Goal: Information Seeking & Learning: Find contact information

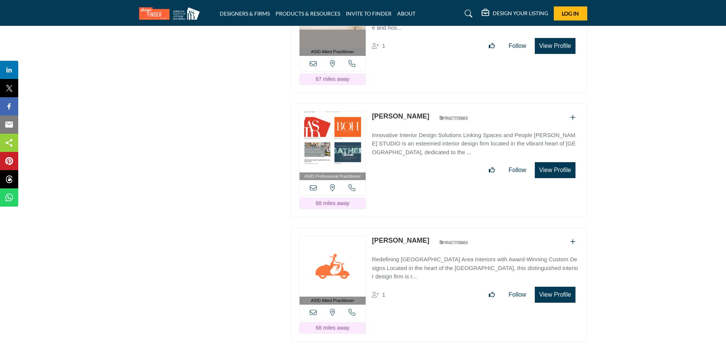
scroll to position [12685, 0]
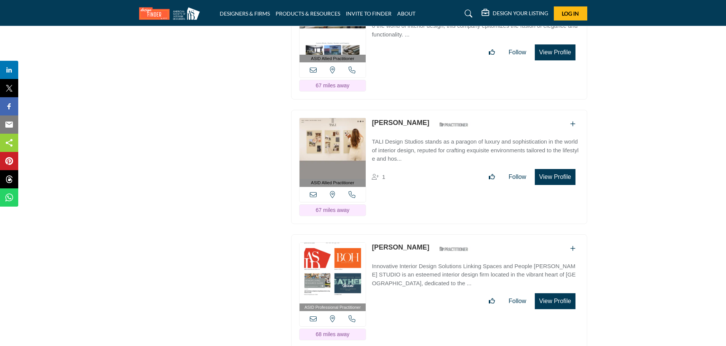
drag, startPoint x: 371, startPoint y: 206, endPoint x: 409, endPoint y: 208, distance: 38.8
click at [409, 235] on div "ASID Professional Practitioner ASID Professional Practitioners have successfull…" at bounding box center [439, 292] width 296 height 114
copy link "[PERSON_NAME]"
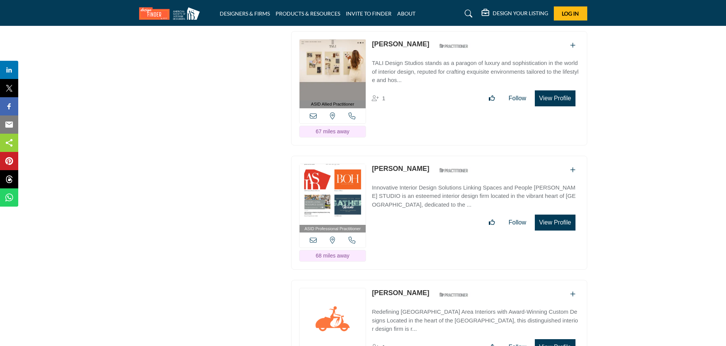
scroll to position [12895, 0]
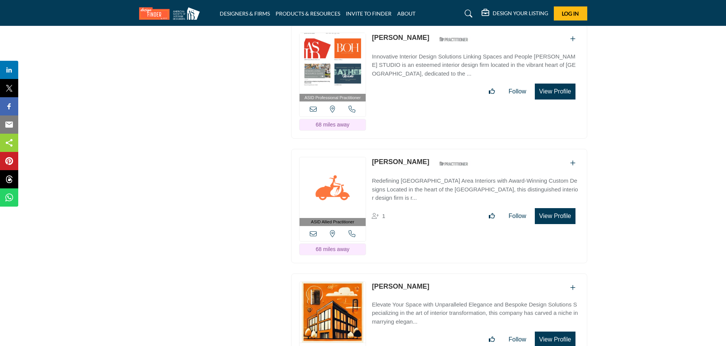
drag, startPoint x: 425, startPoint y: 124, endPoint x: 370, endPoint y: 123, distance: 55.5
click at [370, 149] on div "ASID Allied Practitioner ASID Allied Practitioners have successfully completed …" at bounding box center [439, 206] width 296 height 114
copy div "[PERSON_NAME]"
drag, startPoint x: 370, startPoint y: 245, endPoint x: 440, endPoint y: 247, distance: 69.6
click at [440, 274] on div "View the location of this listing" at bounding box center [439, 327] width 296 height 106
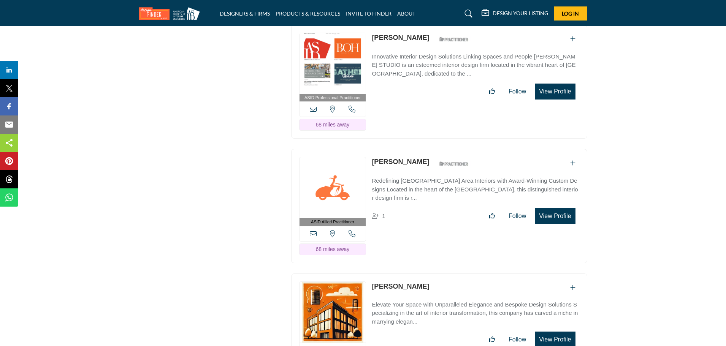
copy link "[PERSON_NAME]"
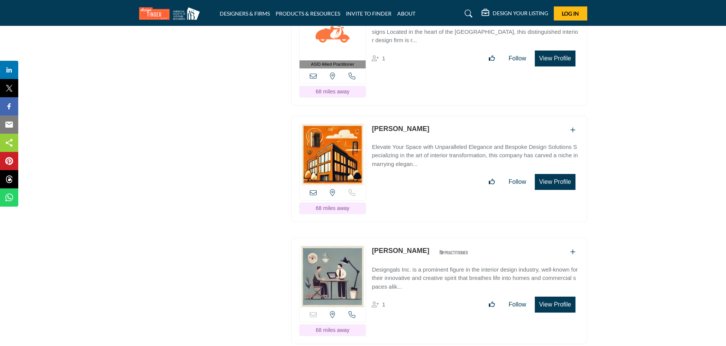
scroll to position [13131, 0]
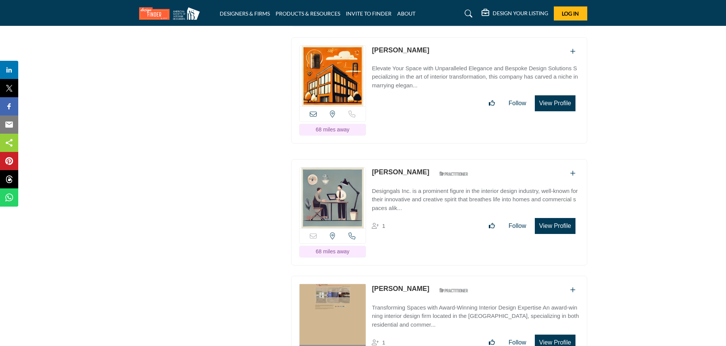
click at [369, 159] on div "Sorry, but this listing is on a subscription plan which does not allow users to…" at bounding box center [439, 212] width 296 height 106
click at [404, 199] on div "Sorry, but this listing is on a subscription plan which does not allow users to…" at bounding box center [439, 212] width 296 height 106
drag, startPoint x: 371, startPoint y: 132, endPoint x: 427, endPoint y: 133, distance: 55.9
click at [427, 159] on div "Sorry, but this listing is on a subscription plan which does not allow users to…" at bounding box center [439, 212] width 296 height 106
copy div "[PERSON_NAME]"
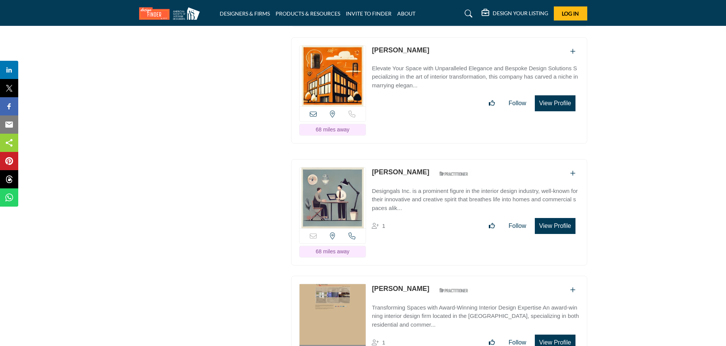
drag, startPoint x: 371, startPoint y: 249, endPoint x: 409, endPoint y: 249, distance: 38.0
click at [411, 276] on div "ASID Professional Practitioner ASID Professional Practitioners have successfull…" at bounding box center [439, 333] width 296 height 114
copy div "[PERSON_NAME]"
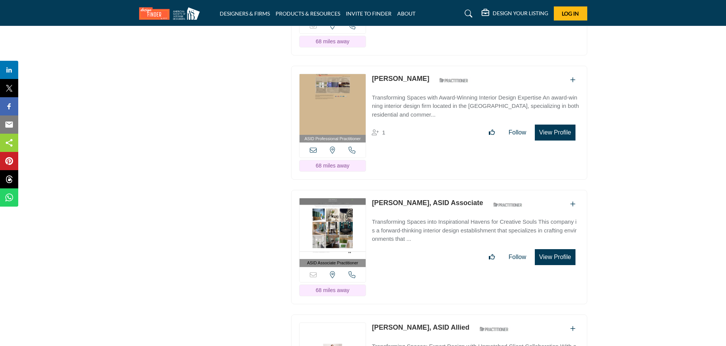
scroll to position [13368, 0]
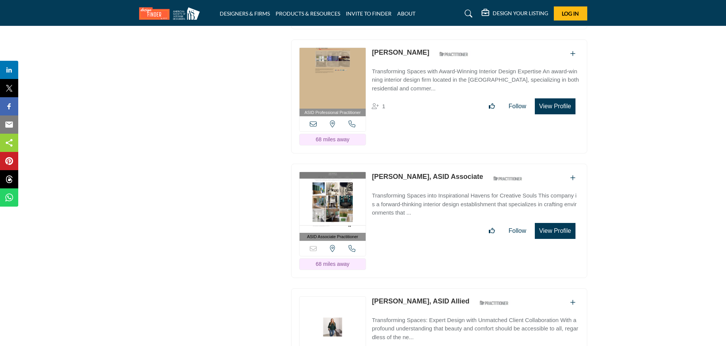
drag, startPoint x: 371, startPoint y: 136, endPoint x: 411, endPoint y: 136, distance: 39.5
click at [411, 164] on div "ASID Associate Practitioner ASID Associate Practitioners have a degree in any m…" at bounding box center [439, 221] width 296 height 114
copy link "[PERSON_NAME]"
drag, startPoint x: 367, startPoint y: 259, endPoint x: 372, endPoint y: 260, distance: 5.4
click at [371, 288] on div "ASID Allied Practitioner ASID Allied Practitioners have successfully completed …" at bounding box center [439, 345] width 296 height 114
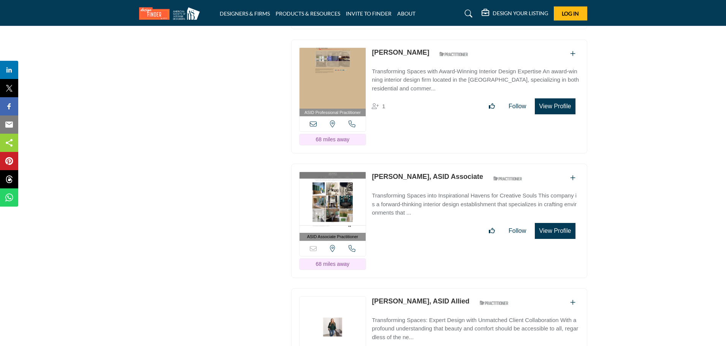
drag, startPoint x: 401, startPoint y: 314, endPoint x: 403, endPoint y: 308, distance: 5.9
drag, startPoint x: 369, startPoint y: 260, endPoint x: 430, endPoint y: 260, distance: 60.4
click at [430, 288] on div "ASID Allied Practitioner ASID Allied Practitioners have successfully completed …" at bounding box center [439, 345] width 296 height 114
copy link "[PERSON_NAME]"
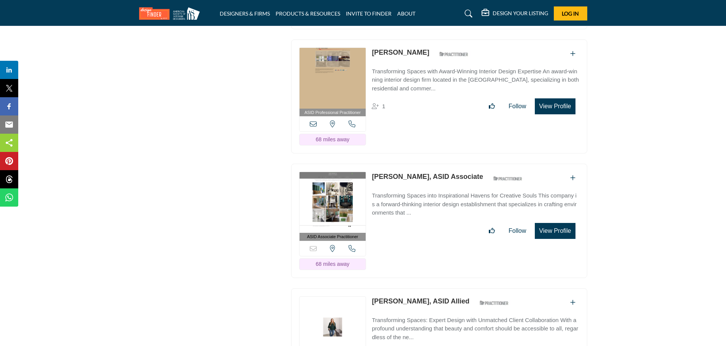
copy link "[PERSON_NAME]"
